Goal: Task Accomplishment & Management: Manage account settings

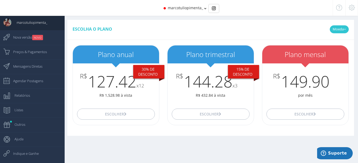
click at [345, 29] on icon at bounding box center [345, 29] width 2 height 4
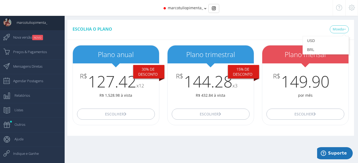
click at [355, 9] on icon at bounding box center [352, 8] width 6 height 4
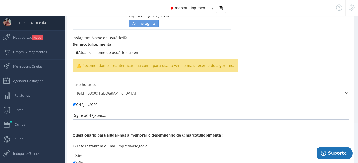
scroll to position [54, 0]
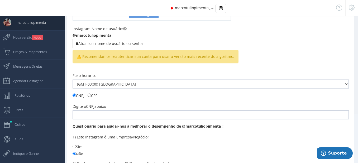
click at [89, 97] on label "CPF" at bounding box center [93, 95] width 10 height 6
click at [89, 97] on input "CPF" at bounding box center [89, 94] width 3 height 3
radio input "true"
click at [89, 112] on input "text" at bounding box center [211, 114] width 276 height 9
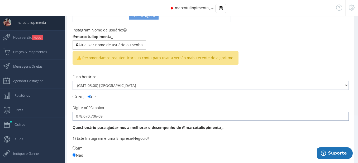
type input "078.070.706-09"
drag, startPoint x: 77, startPoint y: 142, endPoint x: 77, endPoint y: 145, distance: 3.4
click at [77, 143] on div "1) Este Instagram é uma Empresa/Negócio? Sim Não" at bounding box center [211, 146] width 276 height 22
click at [77, 147] on label "Sim" at bounding box center [78, 148] width 10 height 6
click at [76, 147] on input "Sim" at bounding box center [74, 147] width 3 height 3
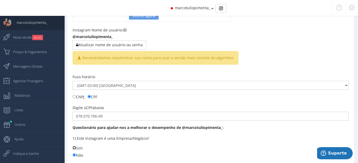
radio input "true"
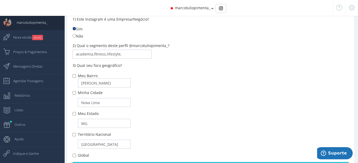
scroll to position [197, 0]
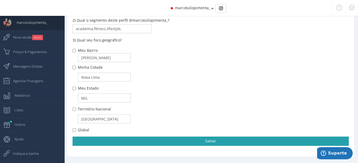
click at [88, 137] on link "Salvar" at bounding box center [211, 141] width 276 height 9
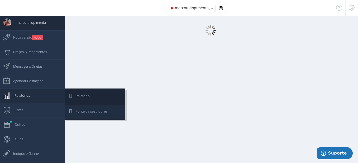
click at [84, 112] on span "Fonte de seguidores" at bounding box center [89, 111] width 37 height 13
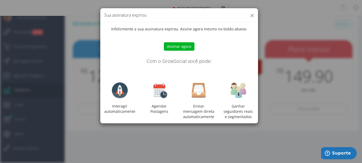
click at [251, 15] on button "×" at bounding box center [252, 15] width 4 height 7
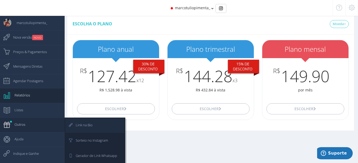
click at [76, 124] on span "Link na Bio" at bounding box center [82, 124] width 22 height 13
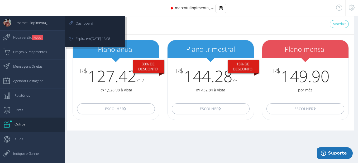
click at [26, 24] on span "marcotuliopimenta_" at bounding box center [29, 22] width 36 height 13
